Goal: Transaction & Acquisition: Obtain resource

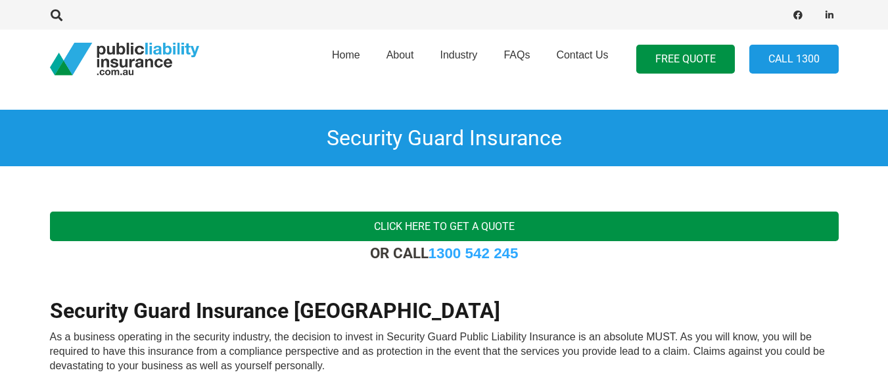
click at [501, 226] on link "Click here to get a quote" at bounding box center [444, 227] width 789 height 30
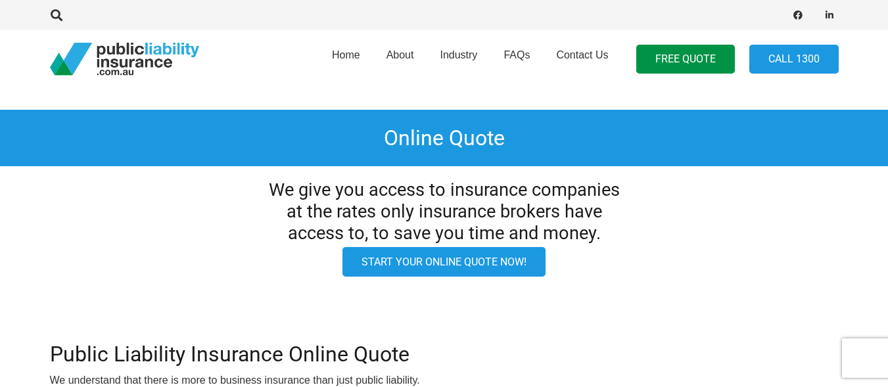
drag, startPoint x: 445, startPoint y: 260, endPoint x: 429, endPoint y: 262, distance: 16.6
click at [445, 259] on link "Start your online quote now!" at bounding box center [444, 262] width 203 height 30
